Goal: Task Accomplishment & Management: Manage account settings

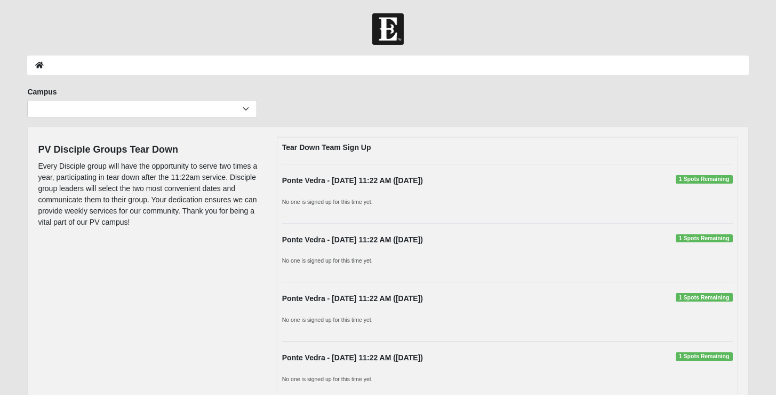
scroll to position [3, 0]
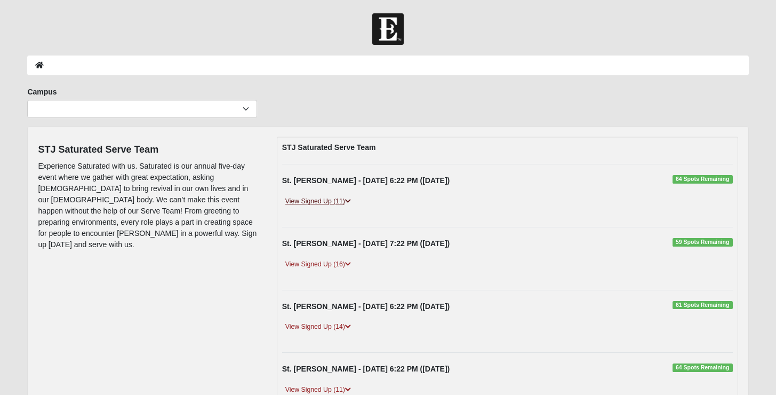
click at [336, 198] on link "View Signed Up (11)" at bounding box center [318, 201] width 72 height 11
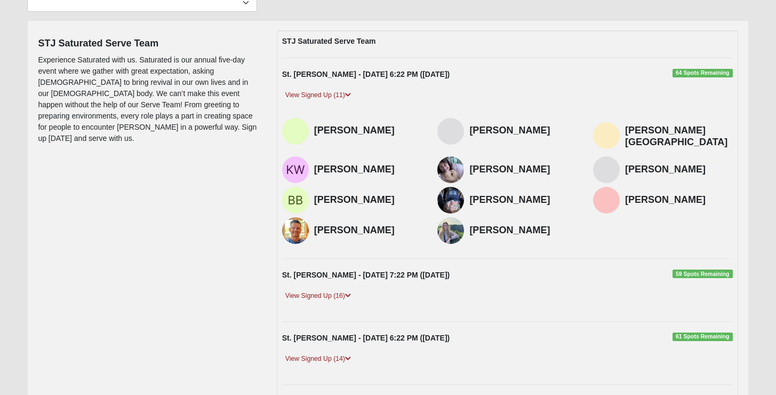
scroll to position [28, 0]
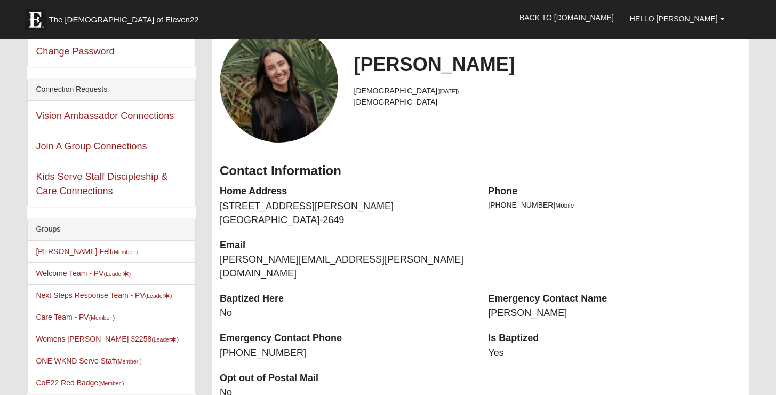
scroll to position [81, 0]
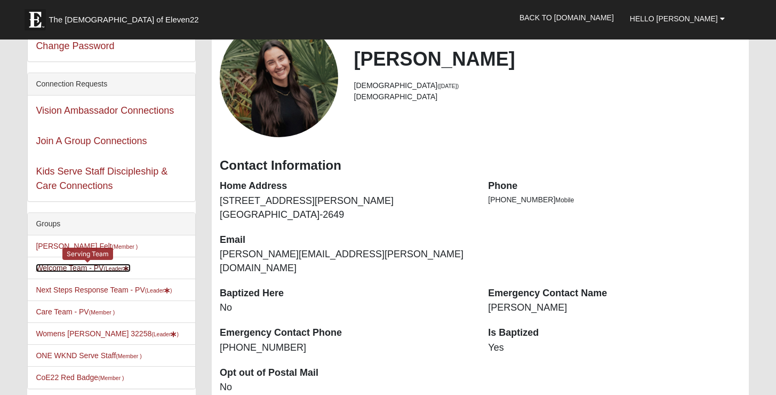
click at [98, 270] on link "Welcome Team - PV (Leader )" at bounding box center [83, 268] width 95 height 9
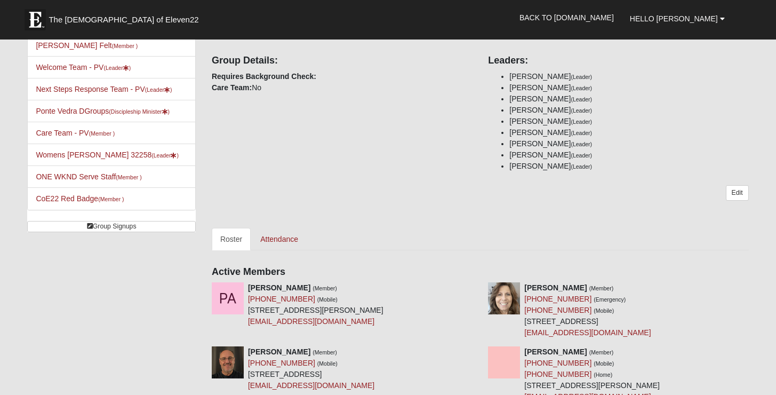
scroll to position [102, 0]
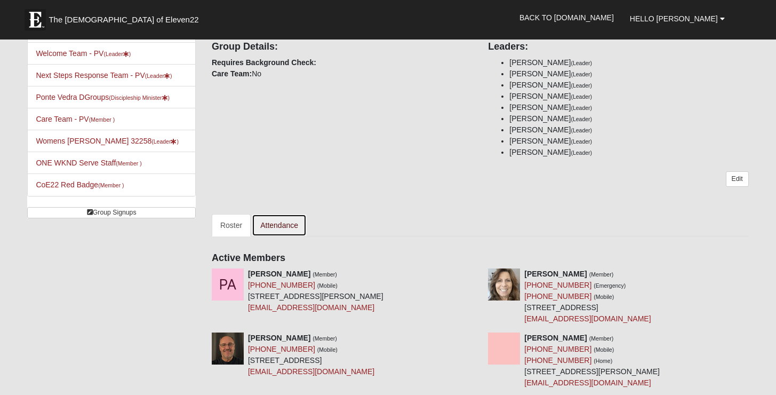
click at [291, 226] on link "Attendance" at bounding box center [279, 225] width 55 height 22
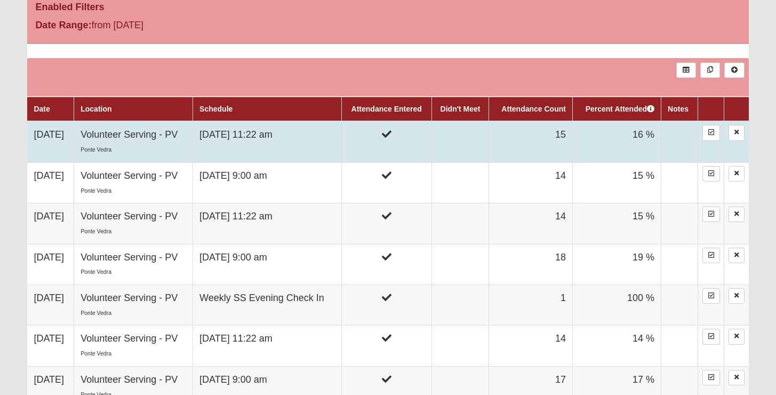
scroll to position [386, 0]
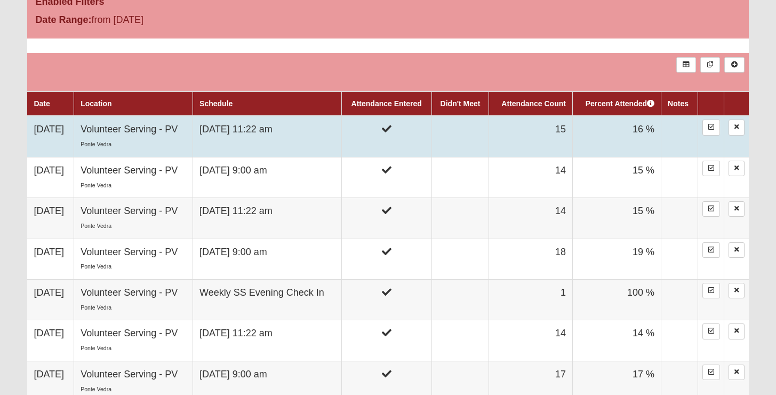
click at [267, 140] on td "[DATE] 11:22 am" at bounding box center [267, 136] width 148 height 41
